Goal: Find specific page/section: Find specific page/section

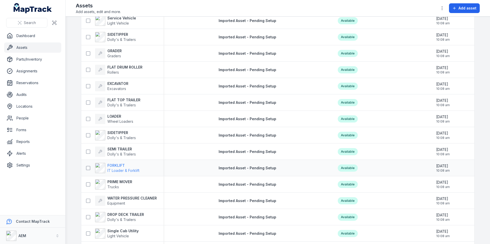
scroll to position [1096, 0]
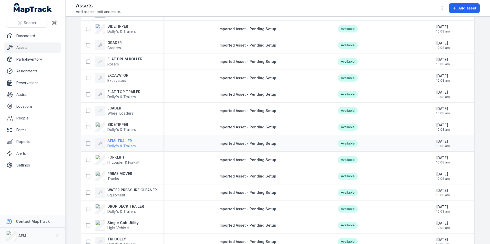
click at [116, 143] on strong "SEMI TRAILER" at bounding box center [121, 141] width 28 height 5
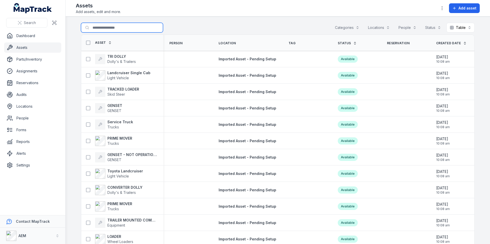
click at [110, 30] on input "Search for assets" at bounding box center [122, 28] width 82 height 10
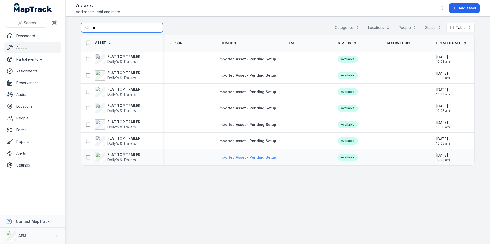
type input "**"
click at [245, 158] on span "Imported Asset - Pending Setup" at bounding box center [247, 157] width 58 height 4
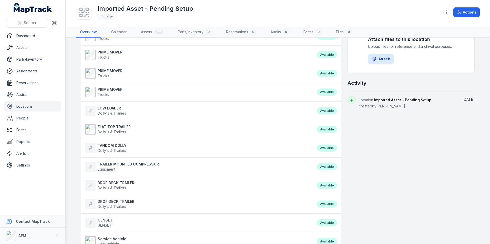
scroll to position [77, 0]
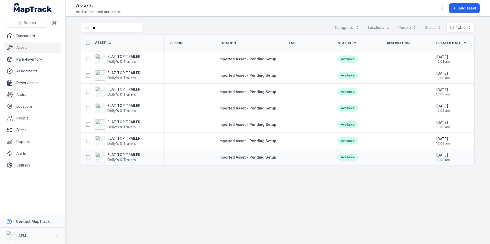
click at [141, 153] on div "FLAT TOP TRAILER Dolly's & Trailers" at bounding box center [120, 157] width 74 height 10
click at [133, 155] on strong "FLAT TOP TRAILER" at bounding box center [123, 154] width 33 height 5
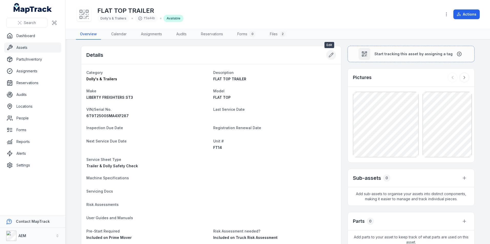
click at [328, 56] on icon at bounding box center [330, 55] width 5 height 5
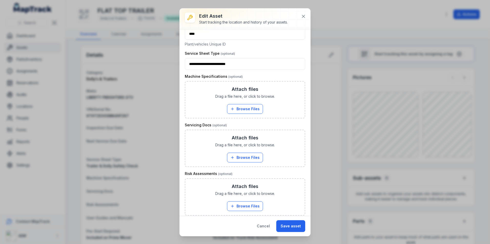
scroll to position [282, 0]
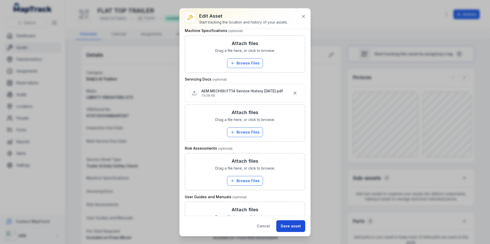
click at [294, 225] on button "Save asset" at bounding box center [290, 227] width 29 height 12
